Goal: Task Accomplishment & Management: Manage account settings

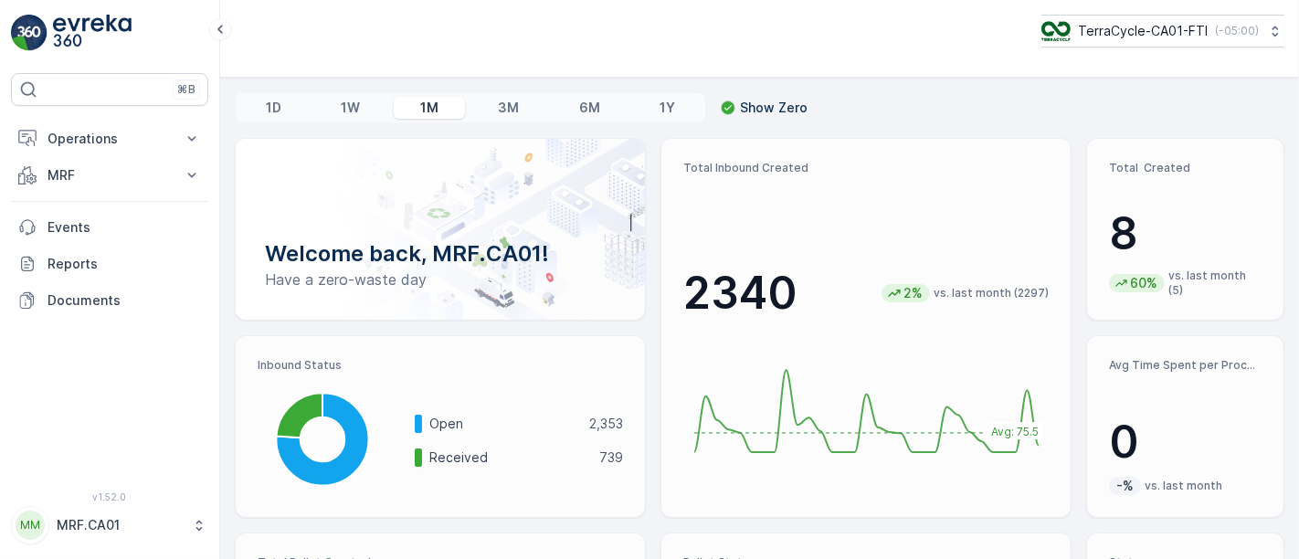
click at [96, 525] on p "MRF.CA01" at bounding box center [120, 525] width 126 height 18
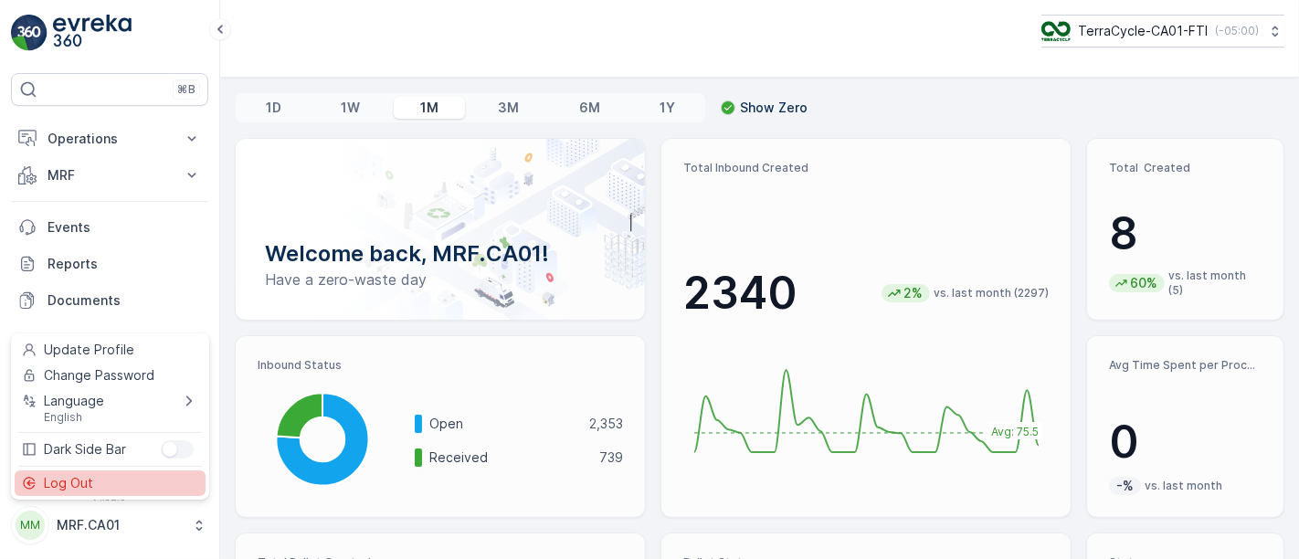
click at [85, 480] on span "Log Out" at bounding box center [68, 483] width 49 height 18
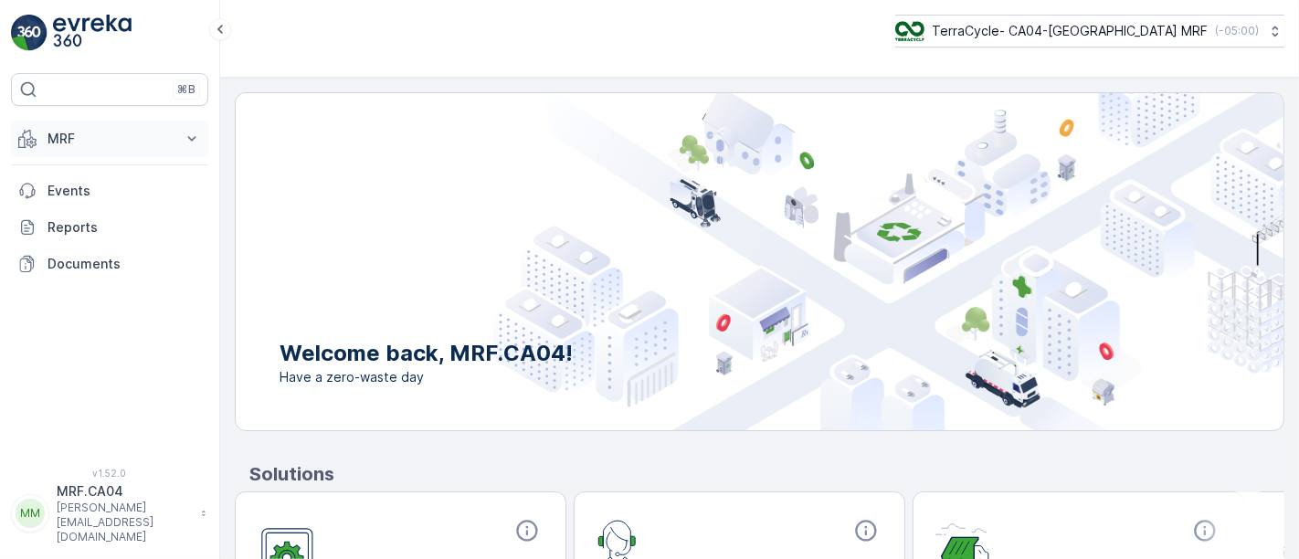
click at [73, 134] on p "MRF" at bounding box center [110, 139] width 124 height 18
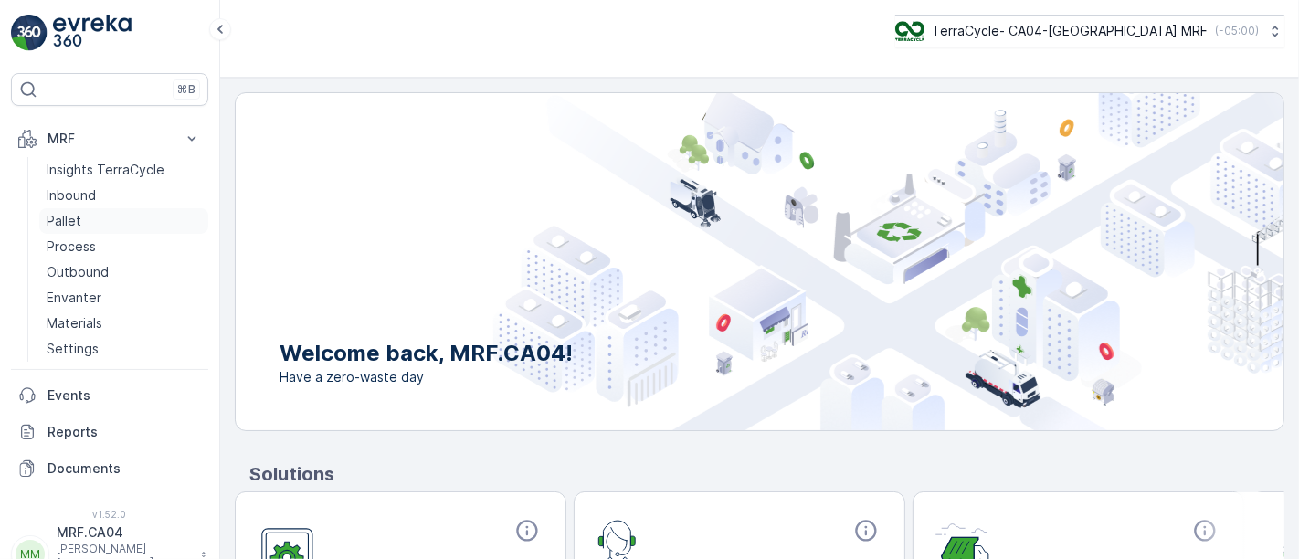
click at [66, 217] on p "Pallet" at bounding box center [64, 221] width 35 height 18
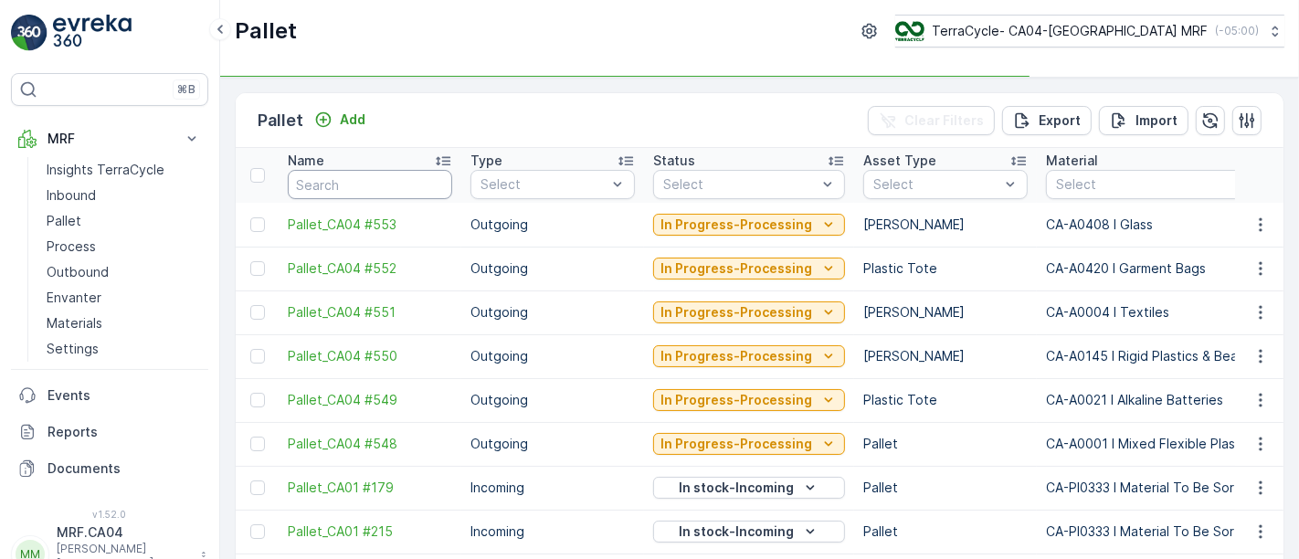
drag, startPoint x: 376, startPoint y: 185, endPoint x: 388, endPoint y: 192, distance: 14.7
click at [376, 185] on input "text" at bounding box center [370, 184] width 164 height 29
click at [384, 192] on input "text" at bounding box center [370, 184] width 164 height 29
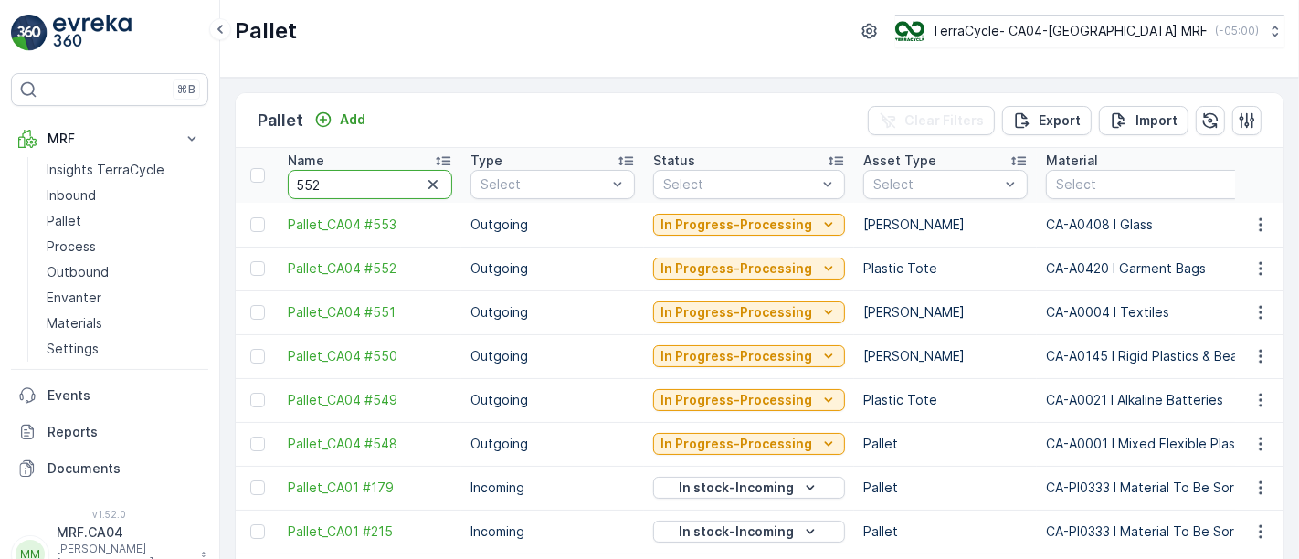
type input "5522"
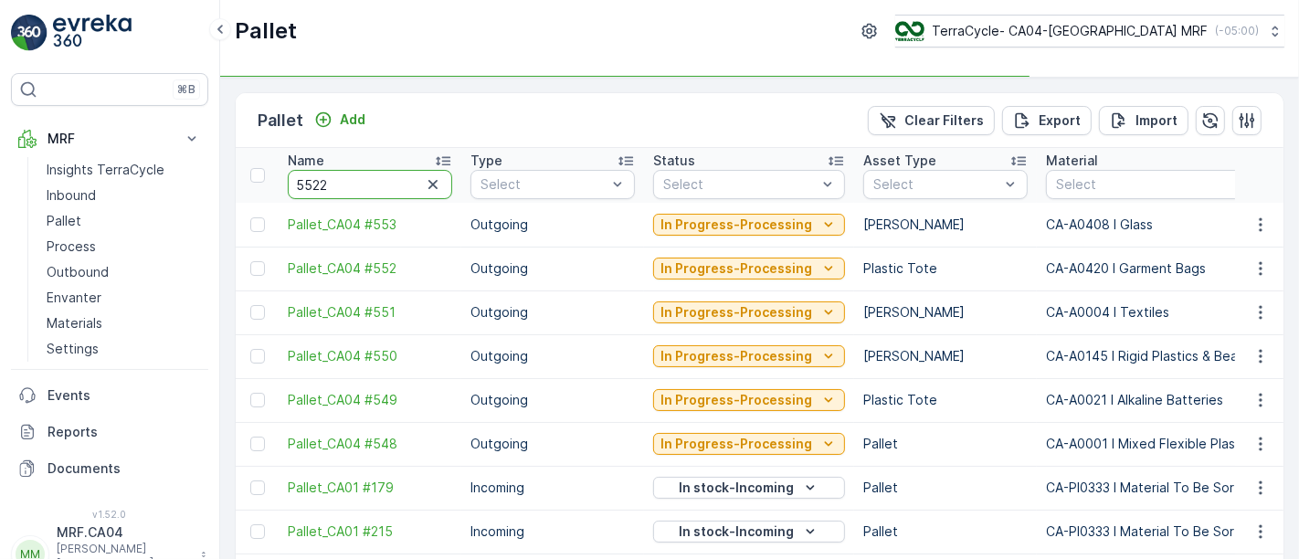
click at [312, 182] on input "5522" at bounding box center [370, 184] width 164 height 29
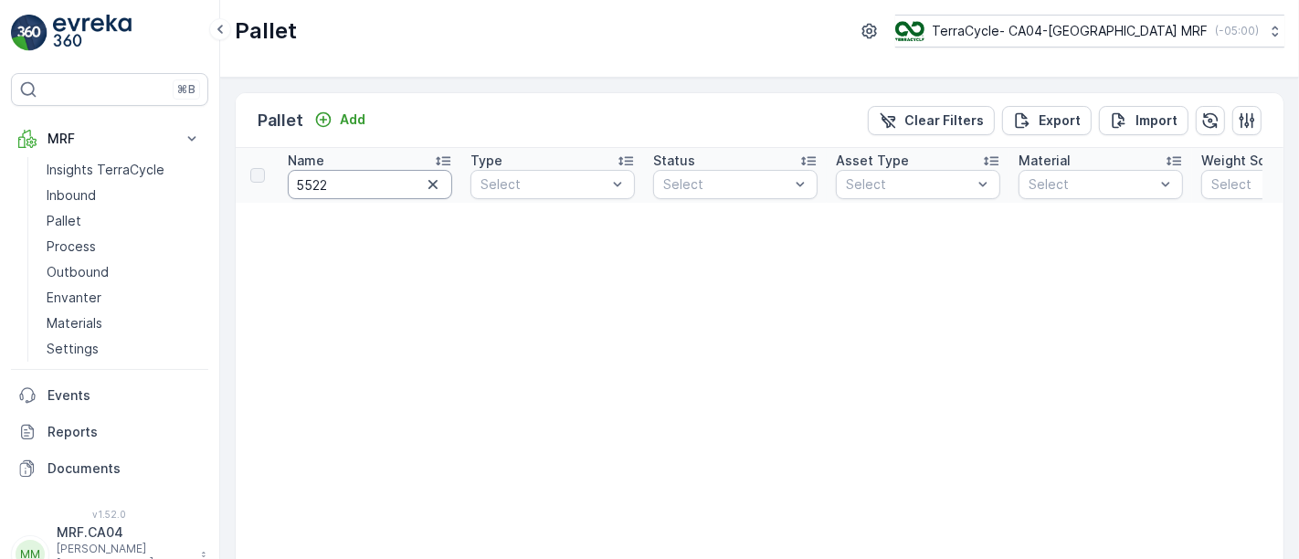
drag, startPoint x: 308, startPoint y: 183, endPoint x: 429, endPoint y: 247, distance: 137.3
click at [310, 183] on input "5522" at bounding box center [370, 184] width 164 height 29
type input "5422"
click at [433, 189] on icon "button" at bounding box center [433, 184] width 18 height 18
click at [355, 111] on p "Add" at bounding box center [353, 120] width 26 height 18
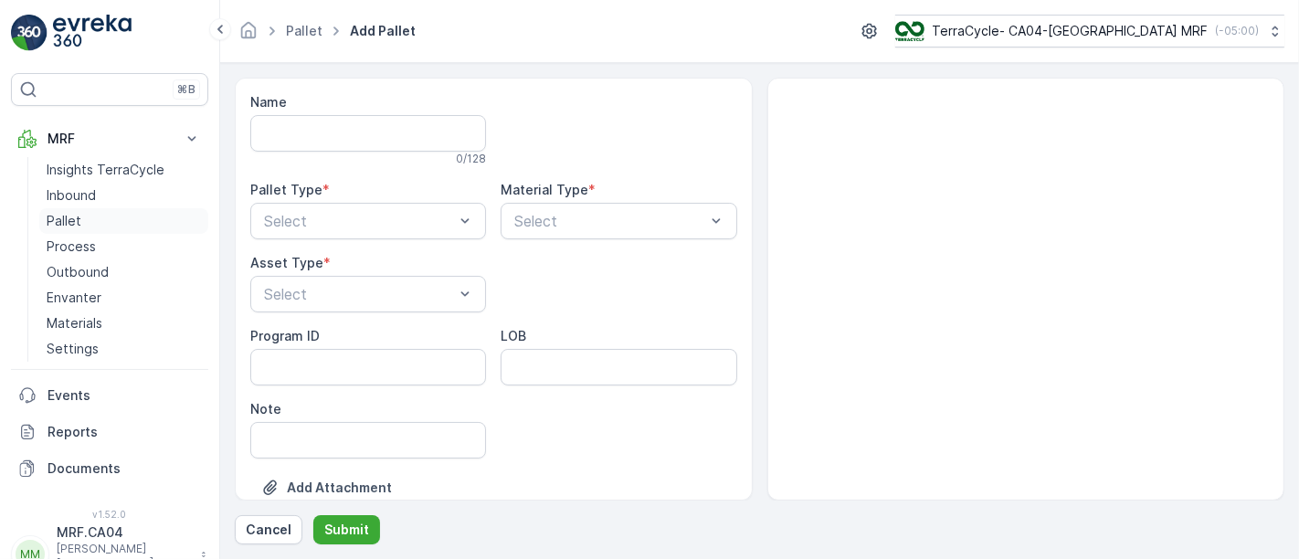
click at [68, 217] on p "Pallet" at bounding box center [64, 221] width 35 height 18
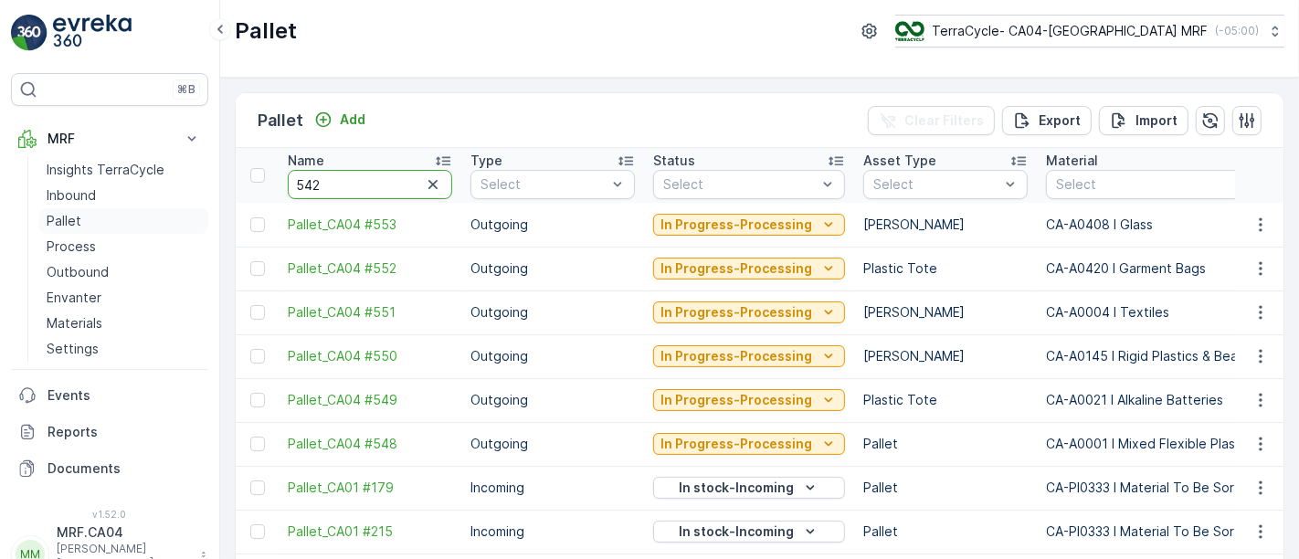
type input "5421"
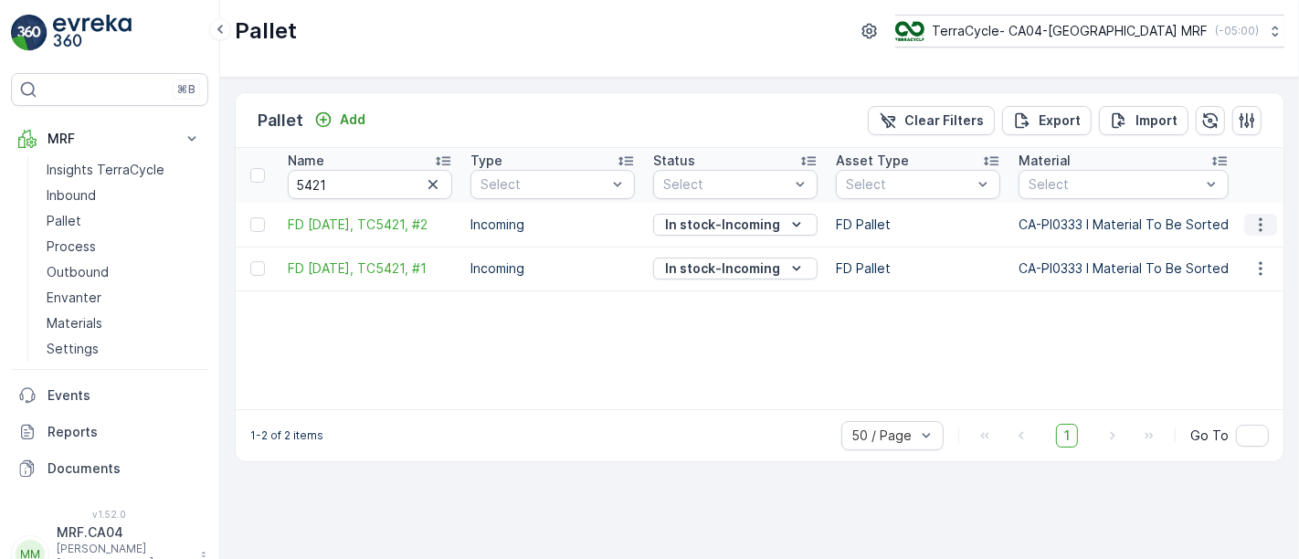
click at [1261, 225] on icon "button" at bounding box center [1260, 224] width 3 height 14
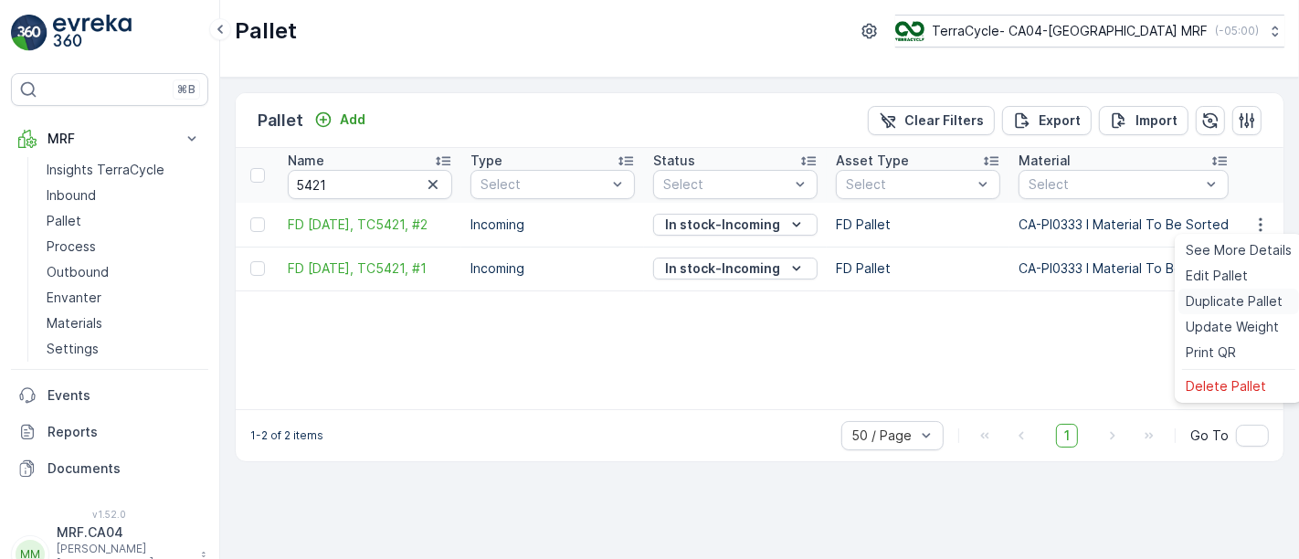
click at [1220, 299] on span "Duplicate Pallet" at bounding box center [1234, 301] width 97 height 18
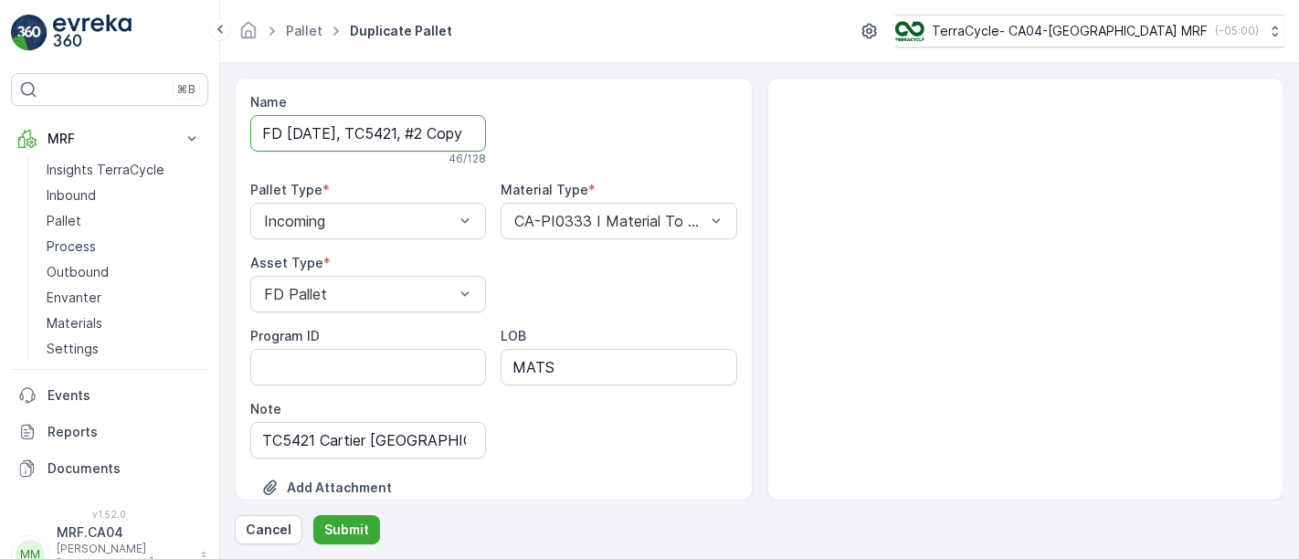
drag, startPoint x: 331, startPoint y: 130, endPoint x: 286, endPoint y: 131, distance: 44.8
click at [286, 131] on input "FD [DATE], TC5421, #2 Copy #1759846010964" at bounding box center [368, 133] width 236 height 37
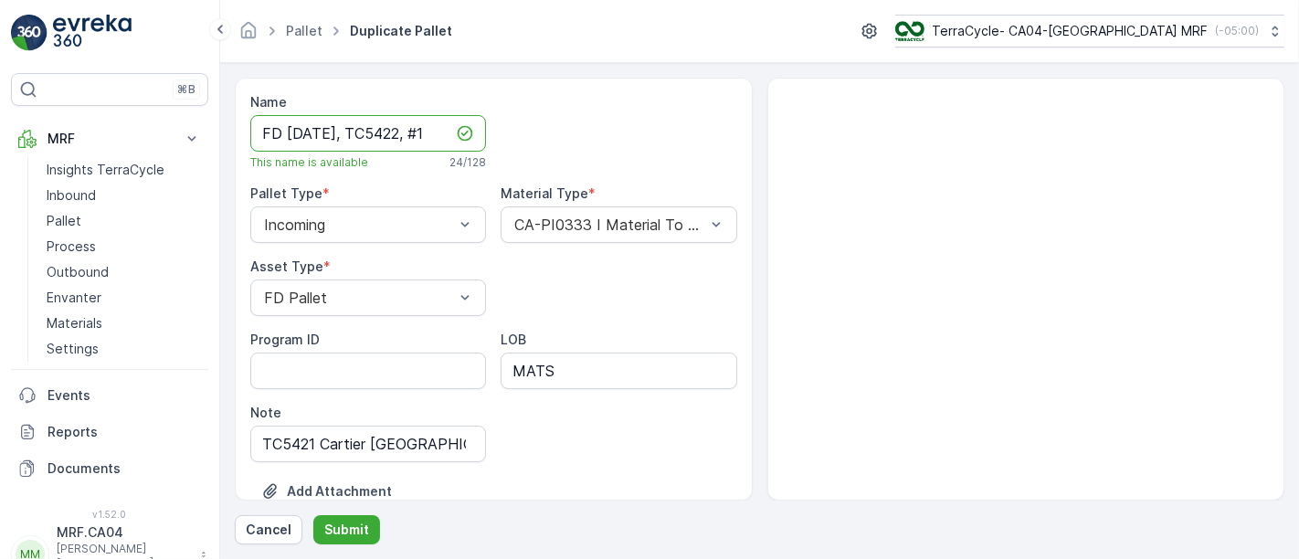
scroll to position [0, 1]
type input "FD [DATE], TC5422, #1"
click at [312, 441] on input "TC5421 Cartier [GEOGRAPHIC_DATA] Bloor [GEOGRAPHIC_DATA]" at bounding box center [368, 444] width 236 height 37
type input "TC5422 Cartier [GEOGRAPHIC_DATA]"
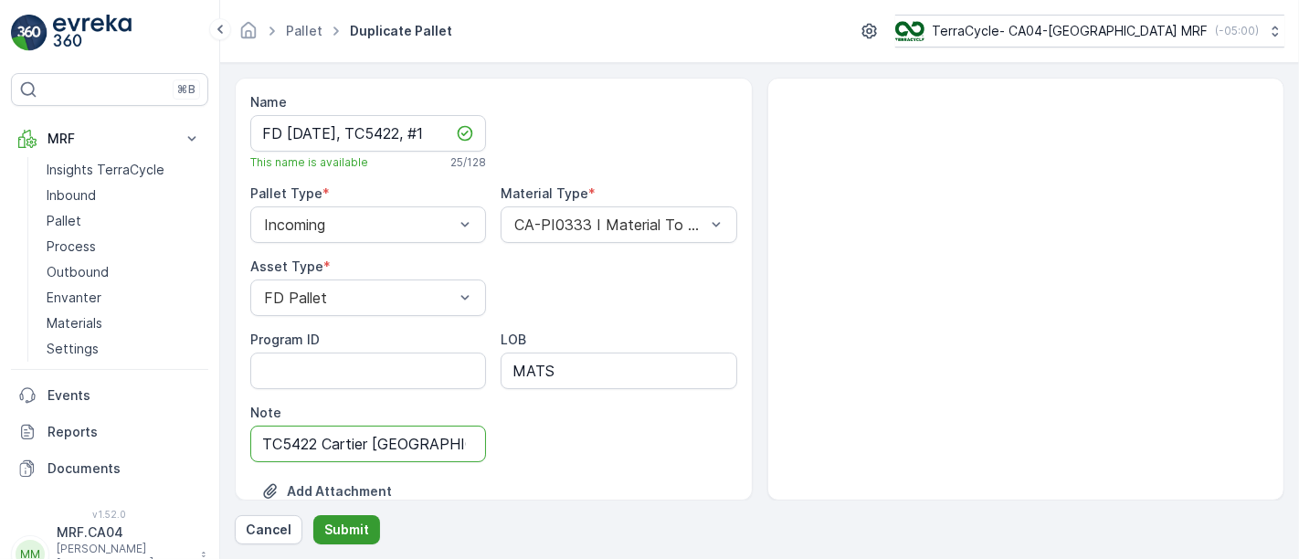
click at [346, 534] on p "Submit" at bounding box center [346, 530] width 45 height 18
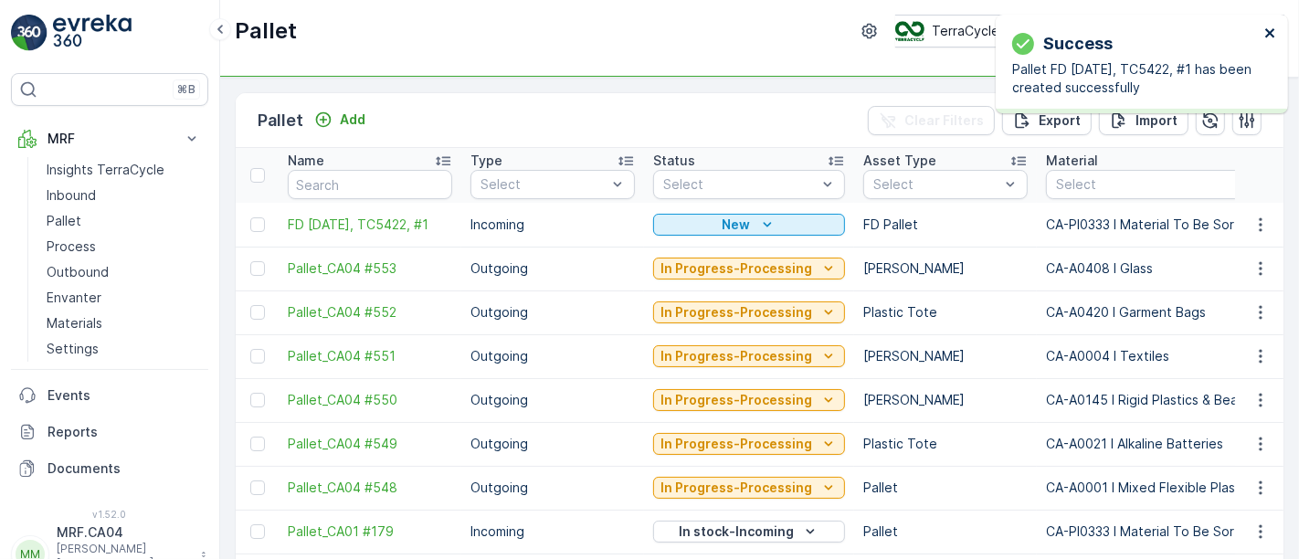
click at [1268, 34] on icon "close" at bounding box center [1269, 32] width 9 height 9
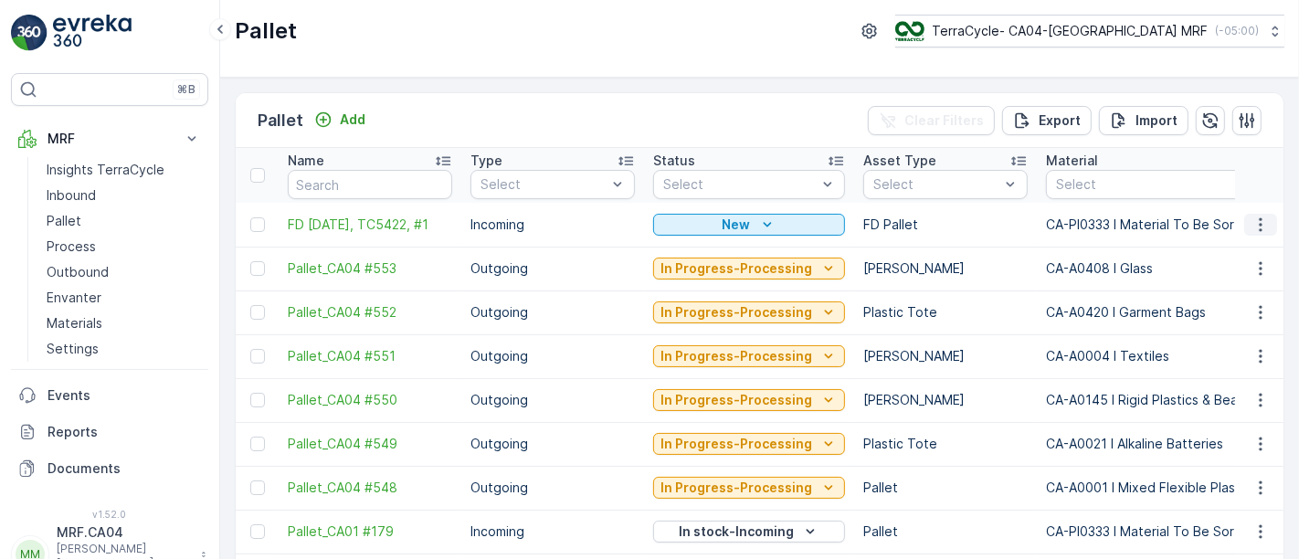
click at [1258, 220] on icon "button" at bounding box center [1261, 225] width 18 height 18
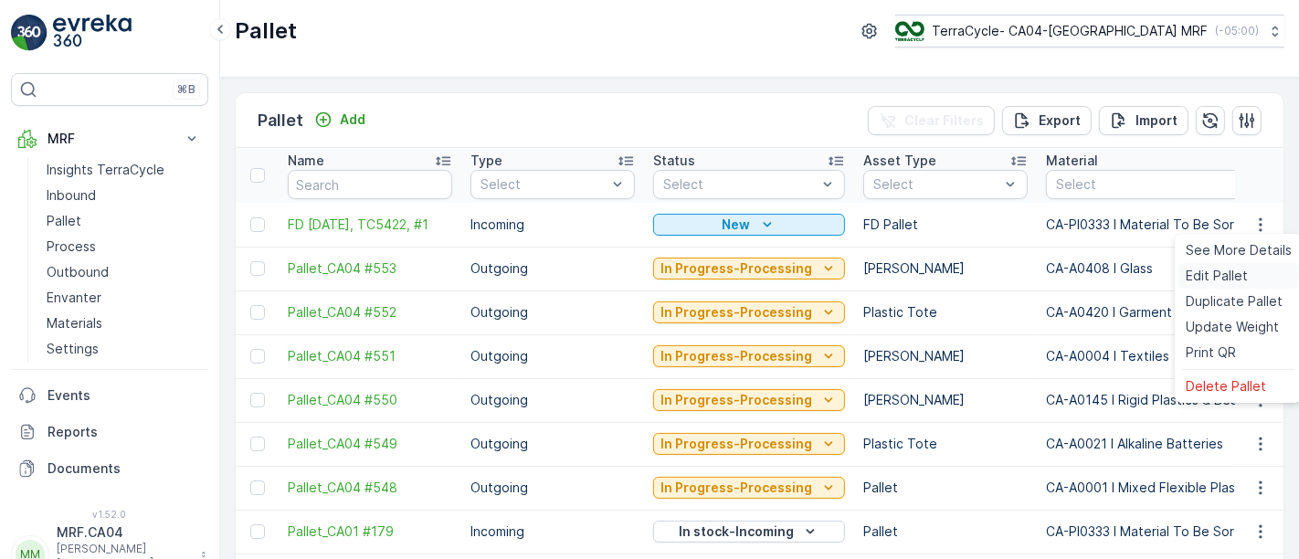
click at [1218, 273] on span "Edit Pallet" at bounding box center [1217, 276] width 62 height 18
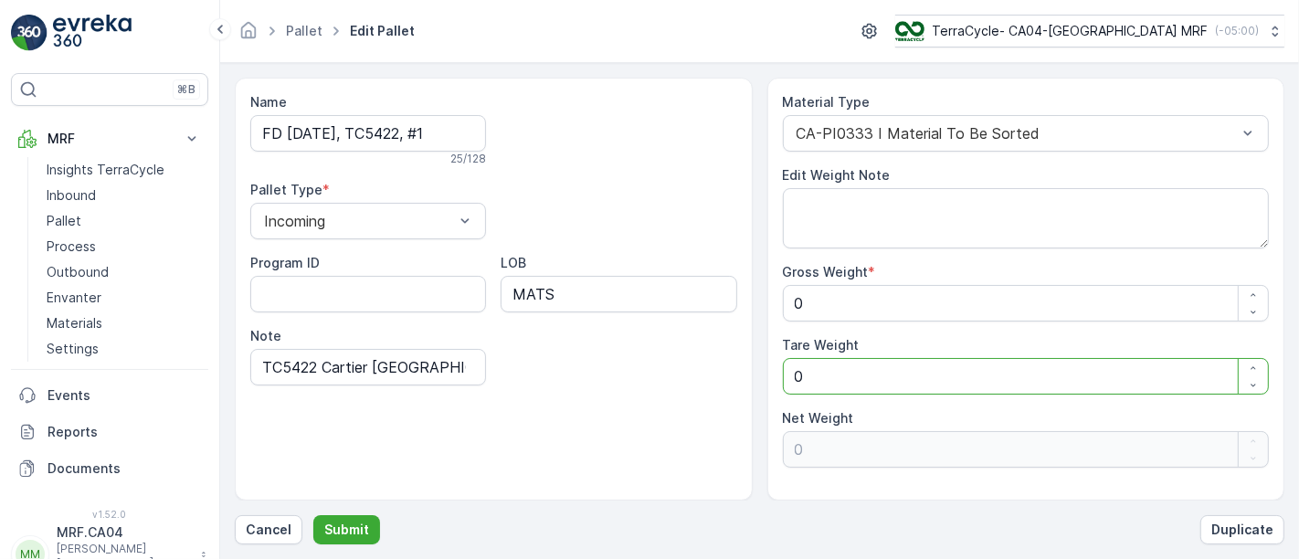
drag, startPoint x: 833, startPoint y: 375, endPoint x: 748, endPoint y: 370, distance: 85.1
click at [748, 370] on div "Name FD [DATE], TC5422, #1 25 / 128 Pallet Type * Incoming Program ID LOB MATS …" at bounding box center [760, 289] width 1050 height 423
type Weight "4"
type Weight "-4"
type Weight "40"
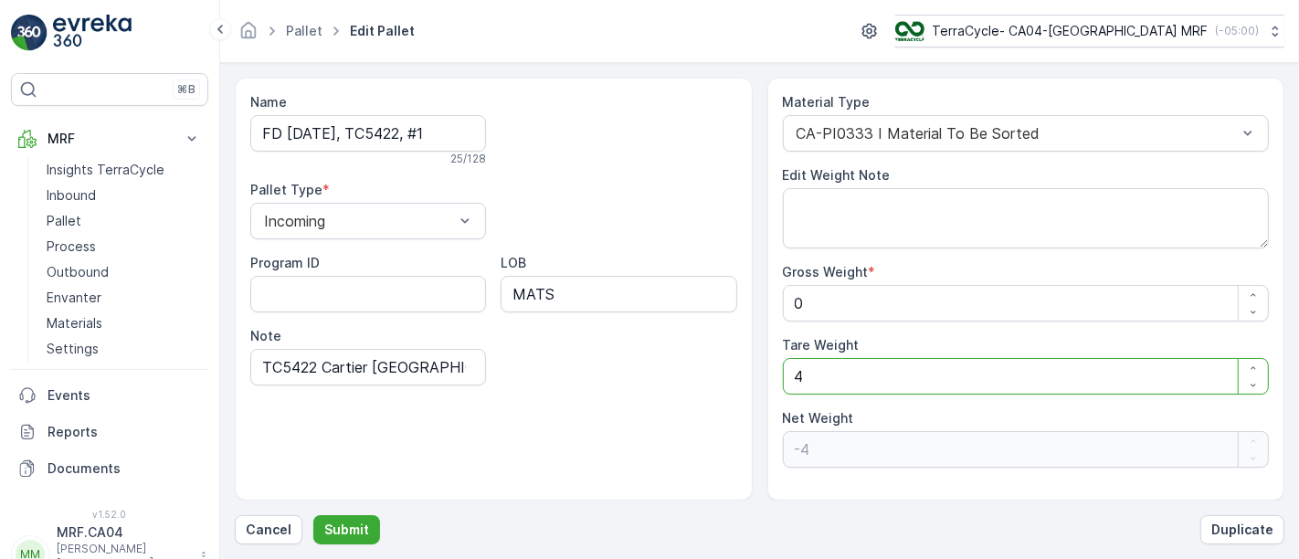
type Weight "-40"
type Weight "40"
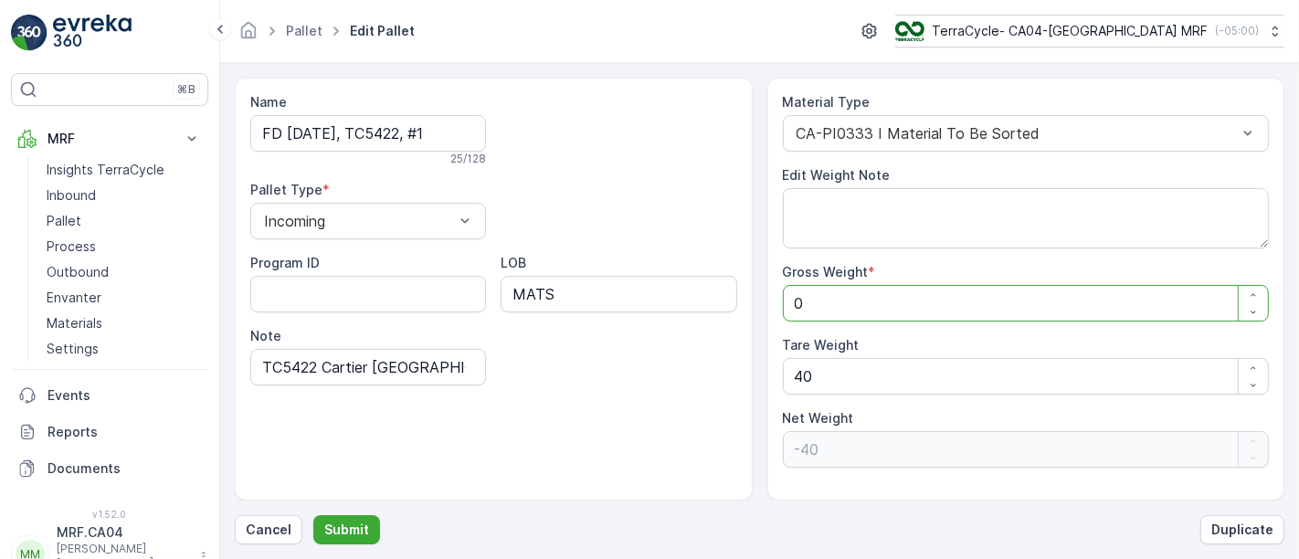
drag, startPoint x: 820, startPoint y: 299, endPoint x: 773, endPoint y: 306, distance: 47.2
click at [778, 302] on div "Material Type CA-PI0333 I Material To Be Sorted Edit Weight Note Gross Weight *…" at bounding box center [1027, 289] width 518 height 423
type Weight "2"
type Weight "-38"
type Weight "27"
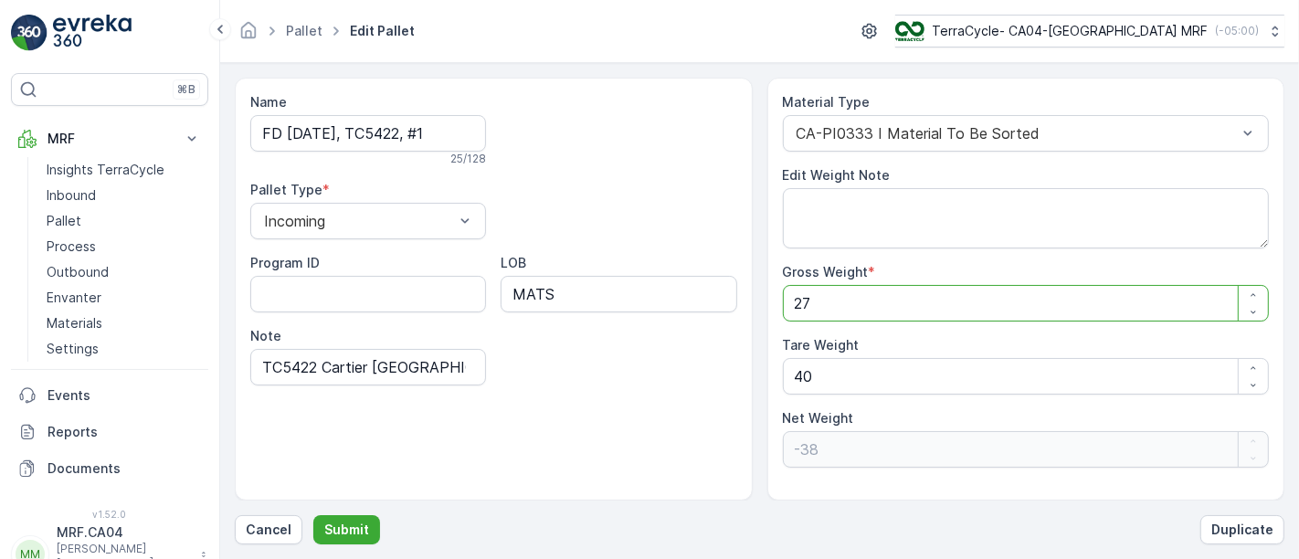
type Weight "-13"
type Weight "271"
type Weight "231"
type Weight "271"
click at [348, 525] on p "Submit" at bounding box center [346, 530] width 45 height 18
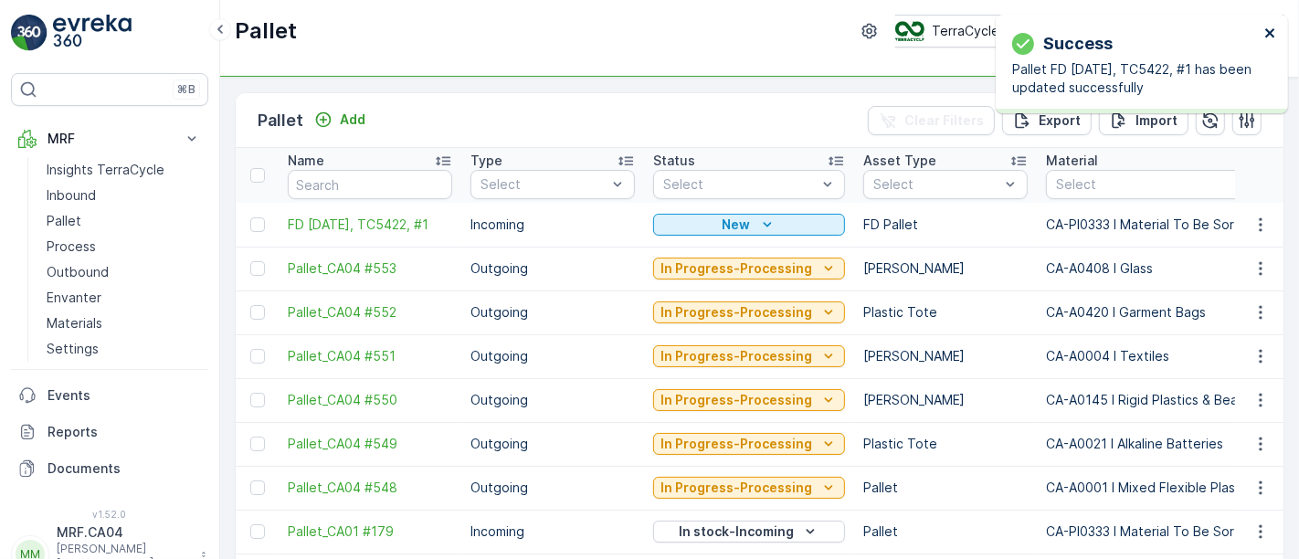
click at [1270, 35] on icon "close" at bounding box center [1271, 33] width 13 height 15
